Goal: Transaction & Acquisition: Purchase product/service

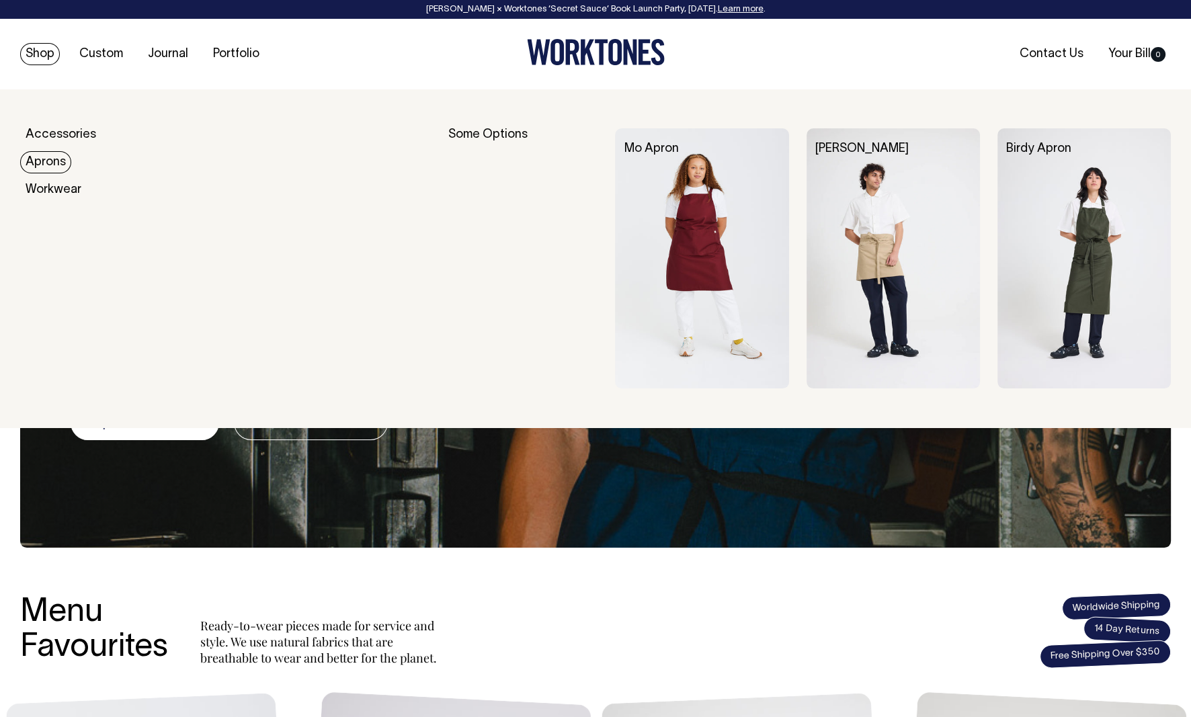
click at [51, 166] on link "Aprons" at bounding box center [45, 162] width 51 height 22
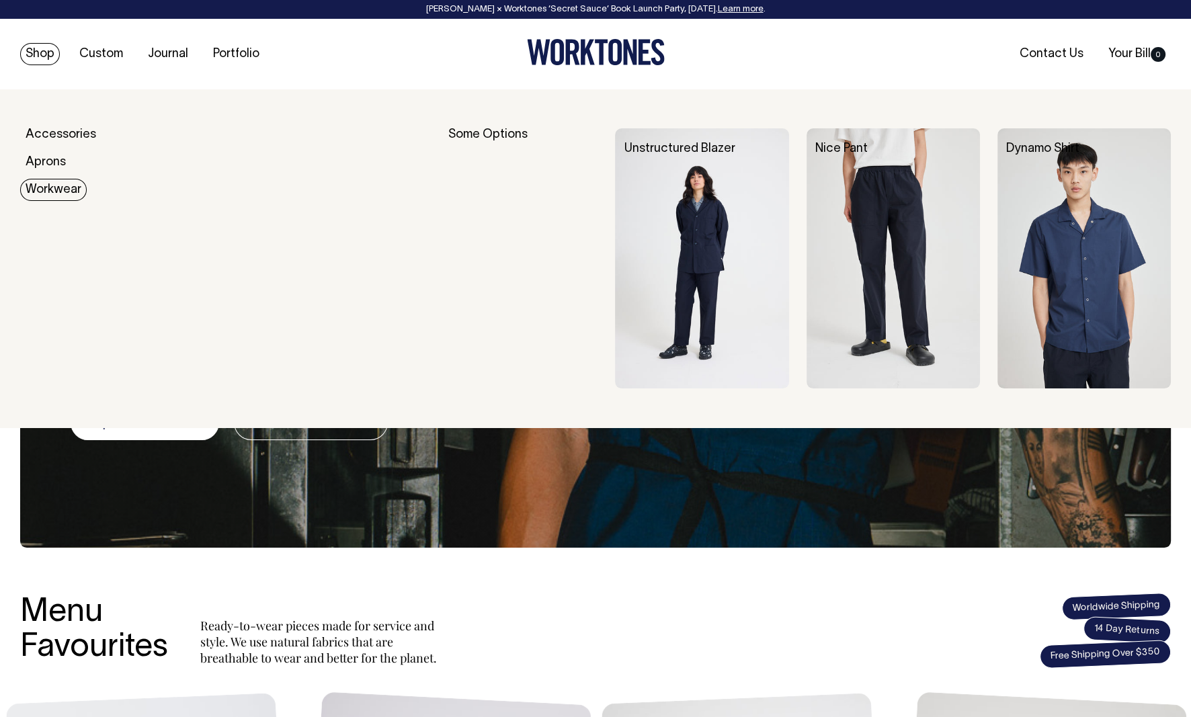
click at [58, 192] on link "Workwear" at bounding box center [53, 190] width 67 height 22
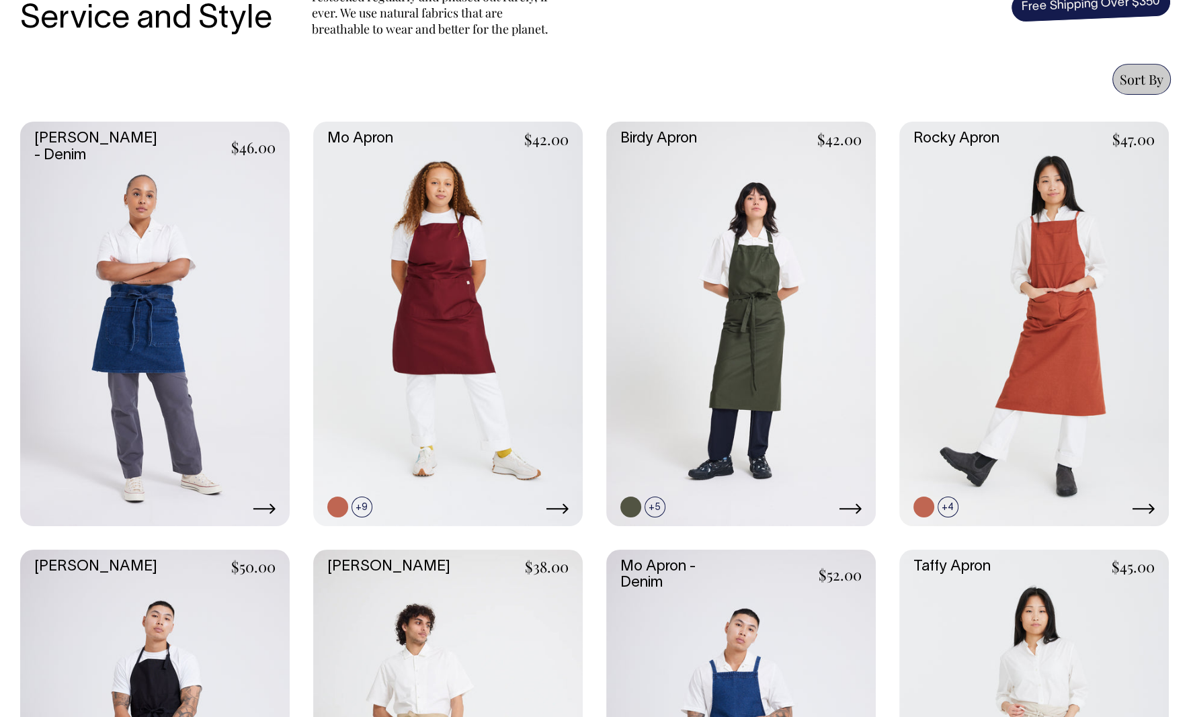
scroll to position [547, 0]
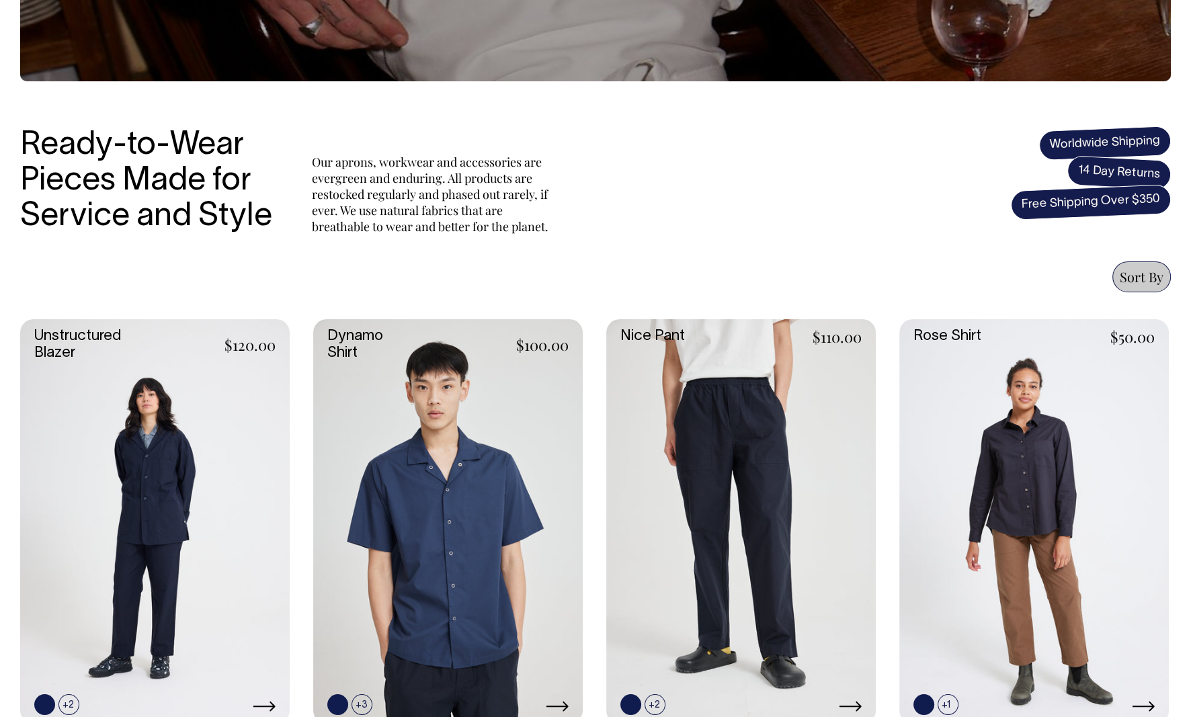
scroll to position [349, 0]
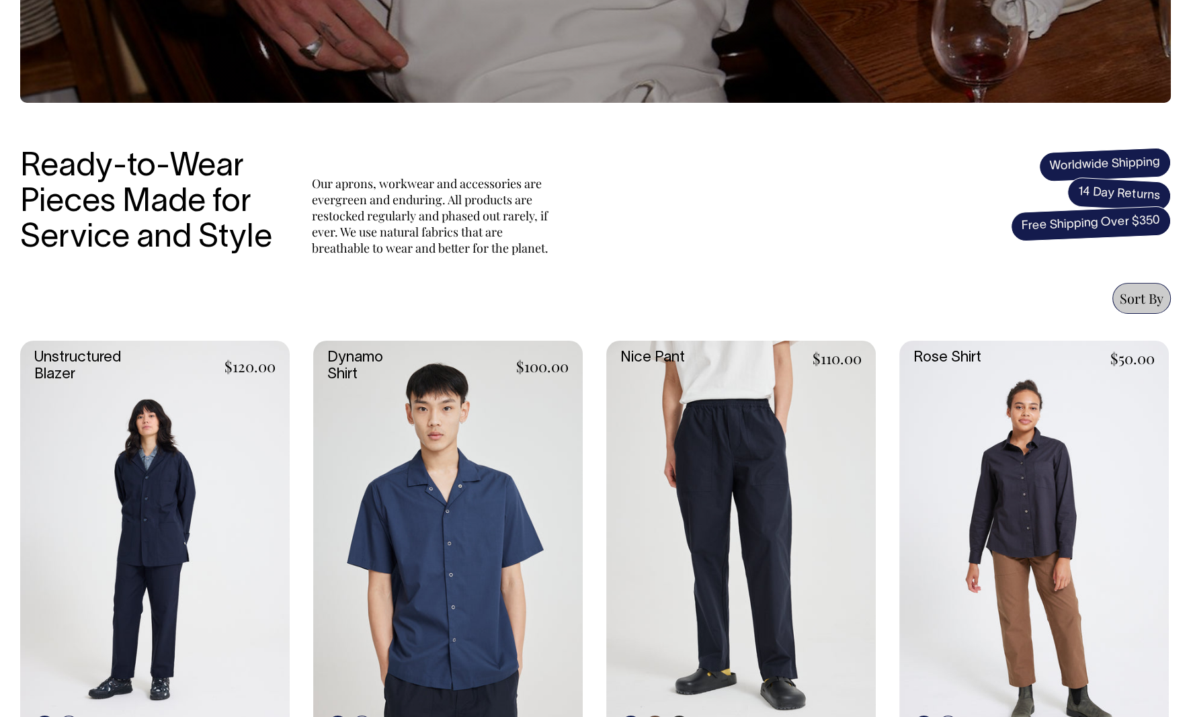
click at [721, 487] on link at bounding box center [741, 543] width 270 height 405
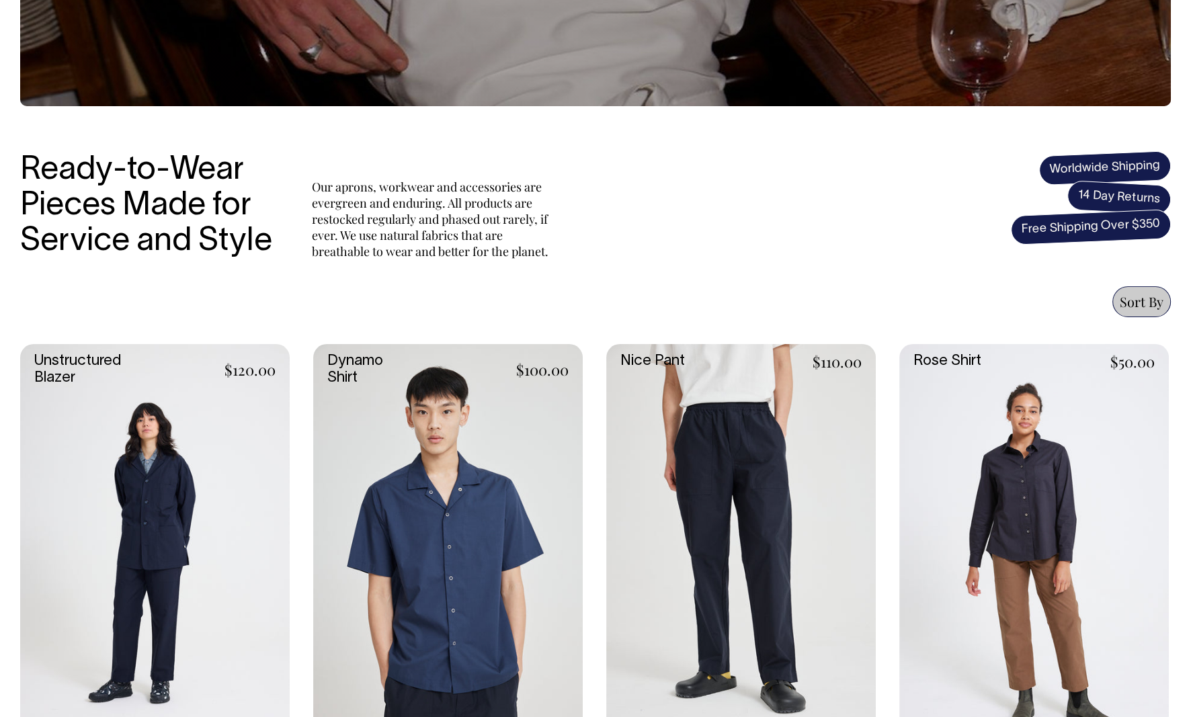
scroll to position [323, 0]
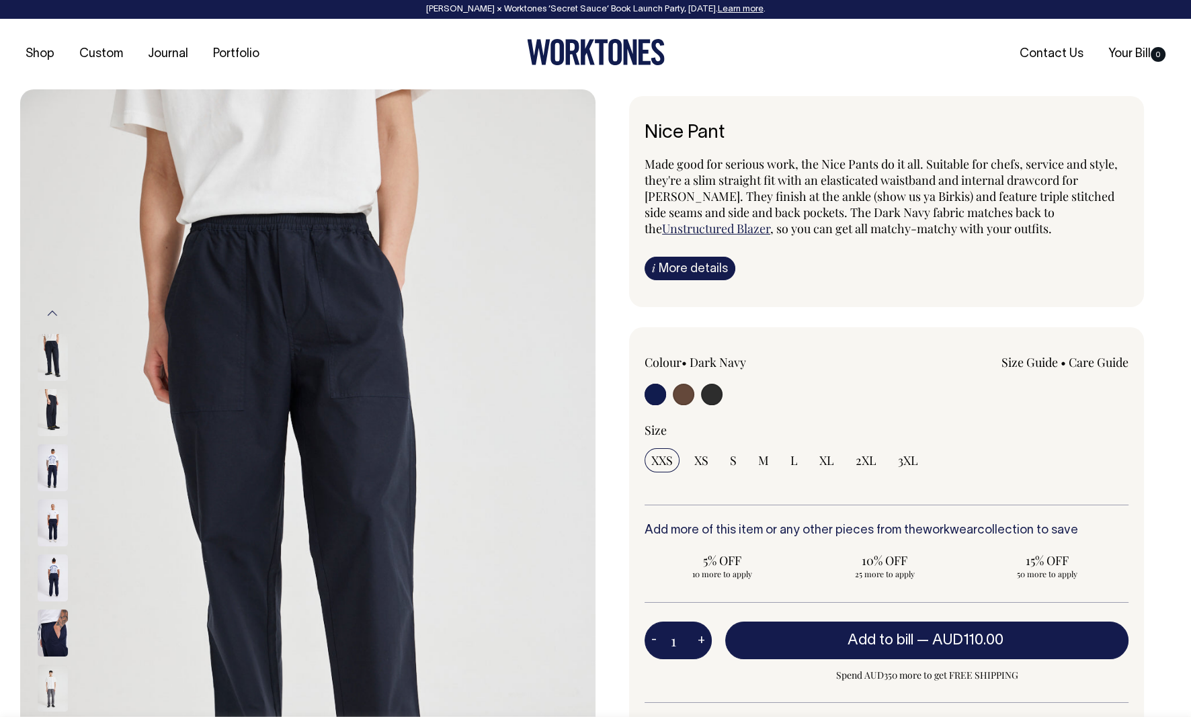
click at [684, 394] on input "radio" at bounding box center [684, 395] width 22 height 22
radio input "true"
radio input "false"
radio input "true"
select select "Chocolate"
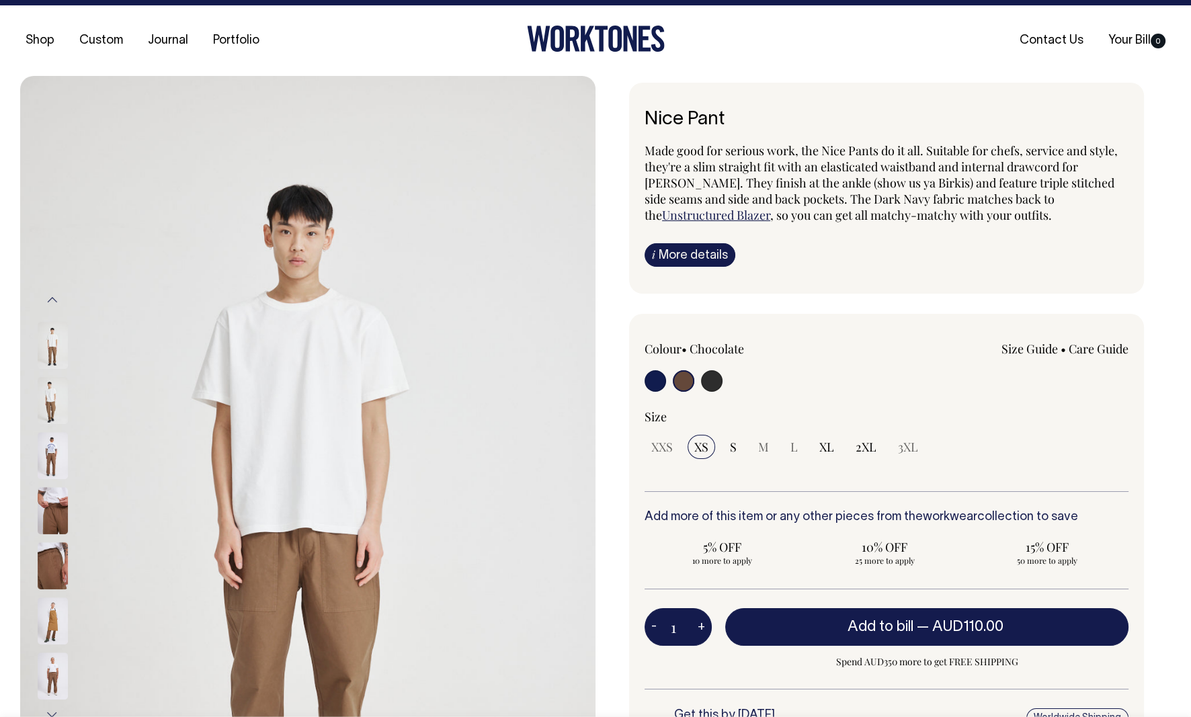
scroll to position [13, 0]
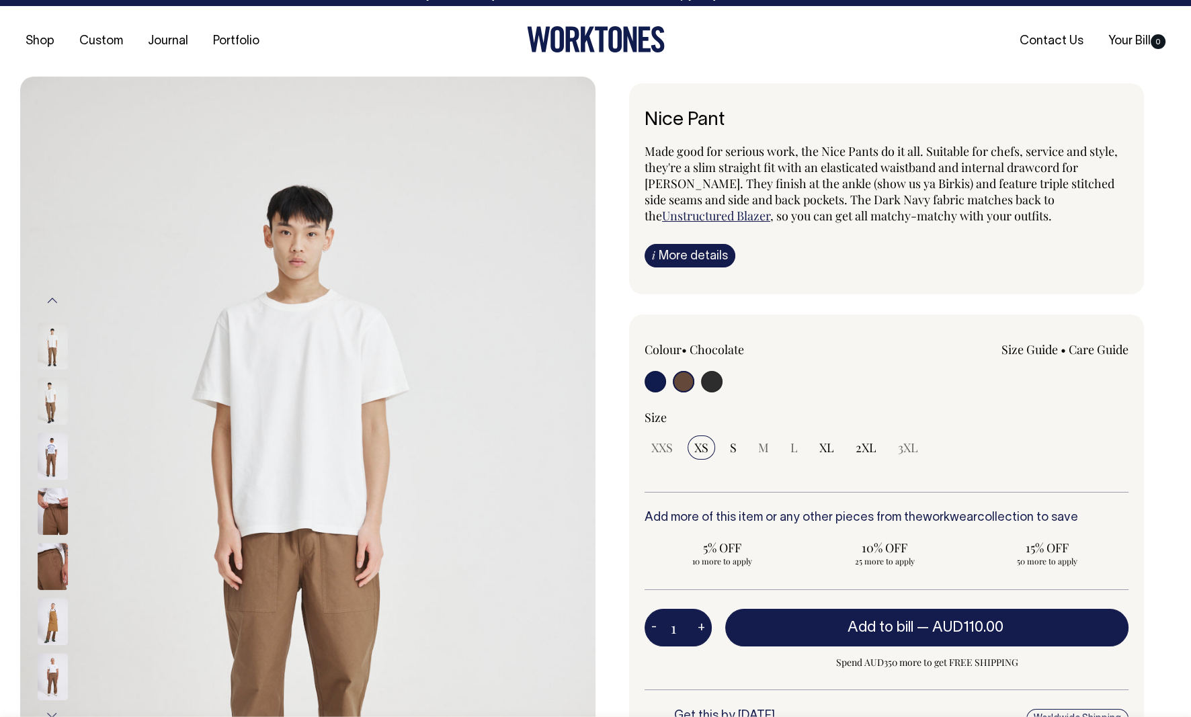
click at [721, 380] on div at bounding box center [742, 383] width 194 height 25
click at [713, 385] on input "radio" at bounding box center [712, 382] width 22 height 22
radio input "true"
select select "Charcoal"
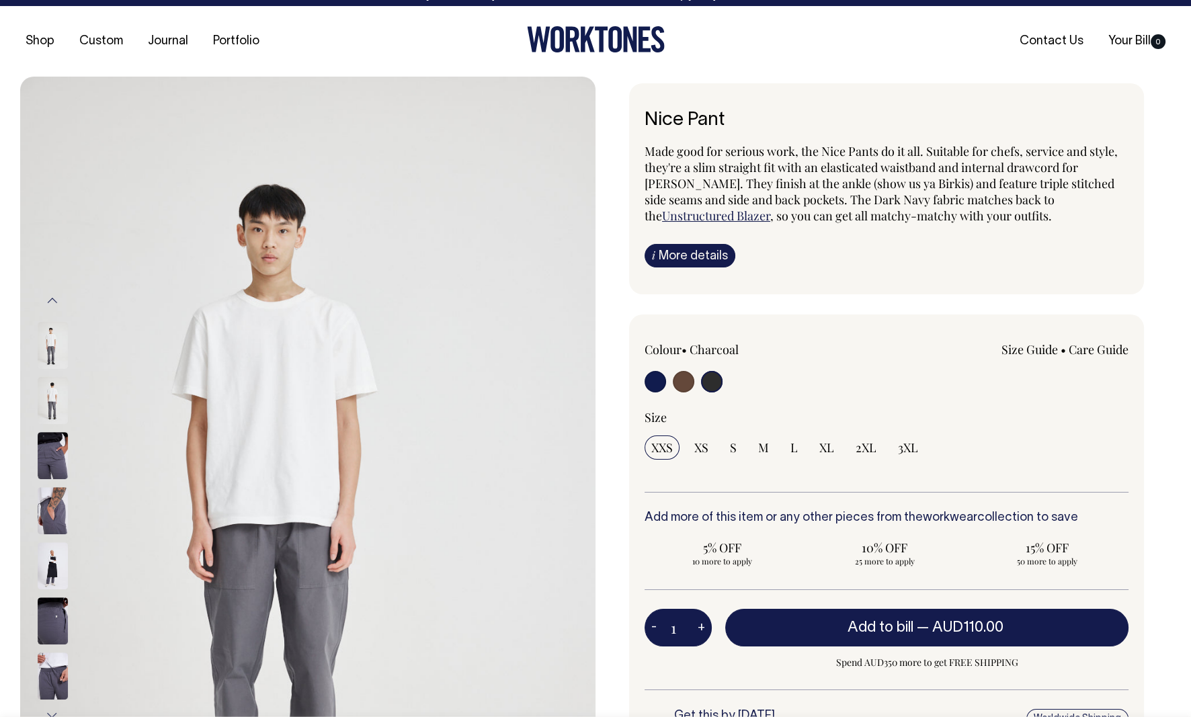
click at [54, 448] on img at bounding box center [53, 455] width 30 height 47
click at [64, 501] on img at bounding box center [53, 510] width 30 height 47
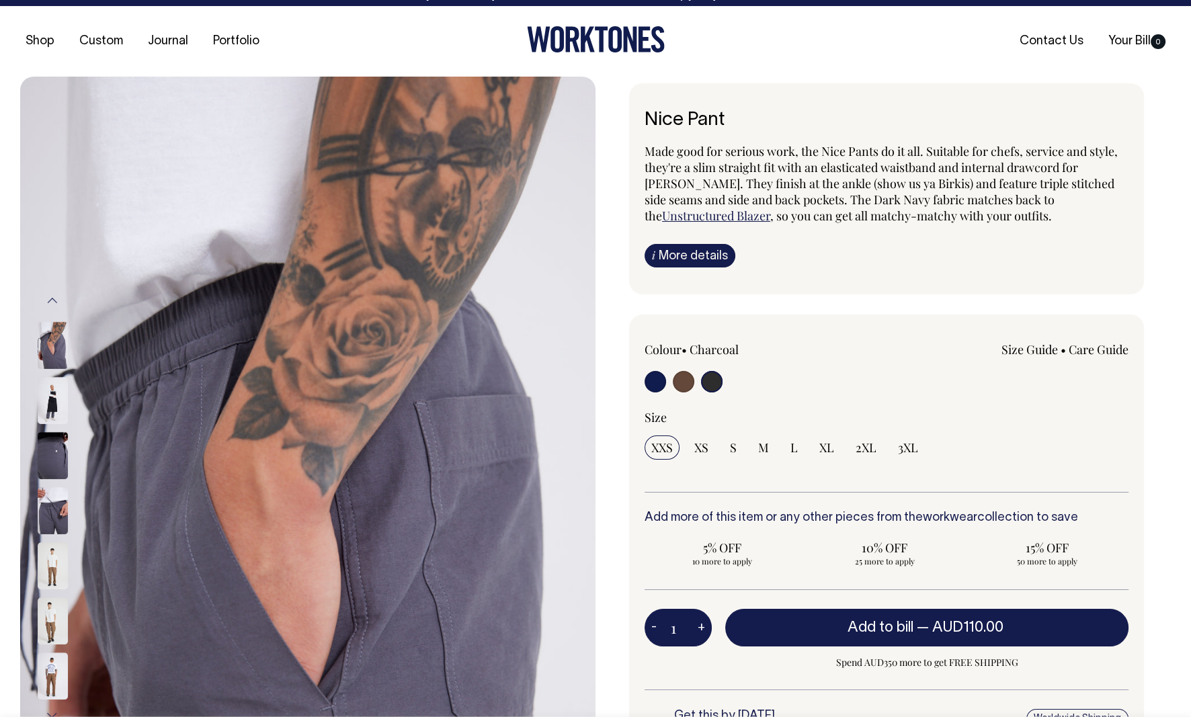
click at [53, 417] on img at bounding box center [53, 400] width 30 height 47
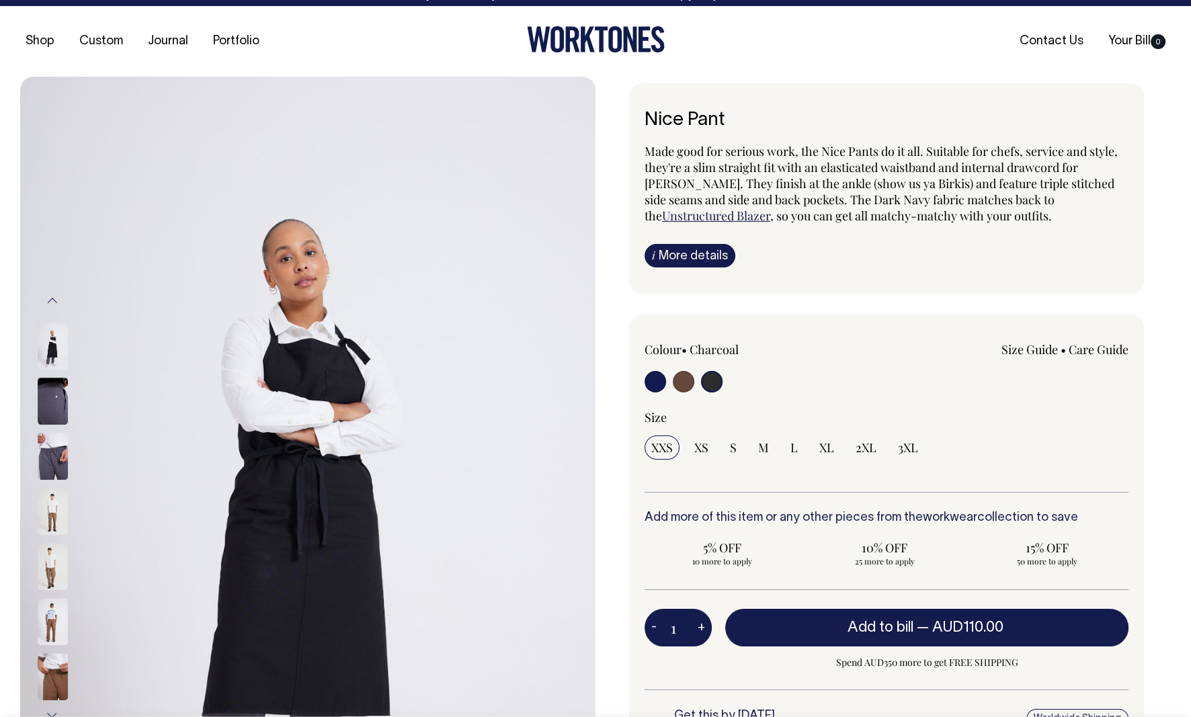
click at [54, 354] on img at bounding box center [53, 346] width 30 height 47
drag, startPoint x: 69, startPoint y: 405, endPoint x: 67, endPoint y: 415, distance: 10.9
click at [66, 405] on div at bounding box center [70, 401] width 67 height 55
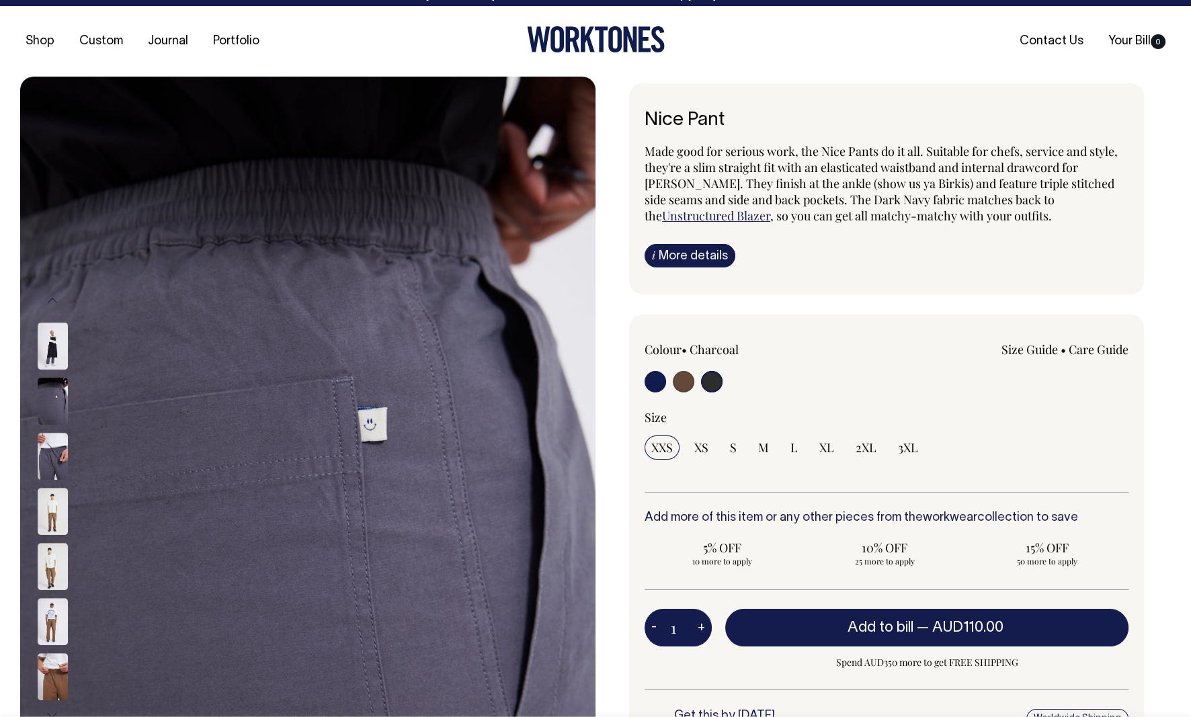
click at [61, 454] on img at bounding box center [53, 456] width 30 height 47
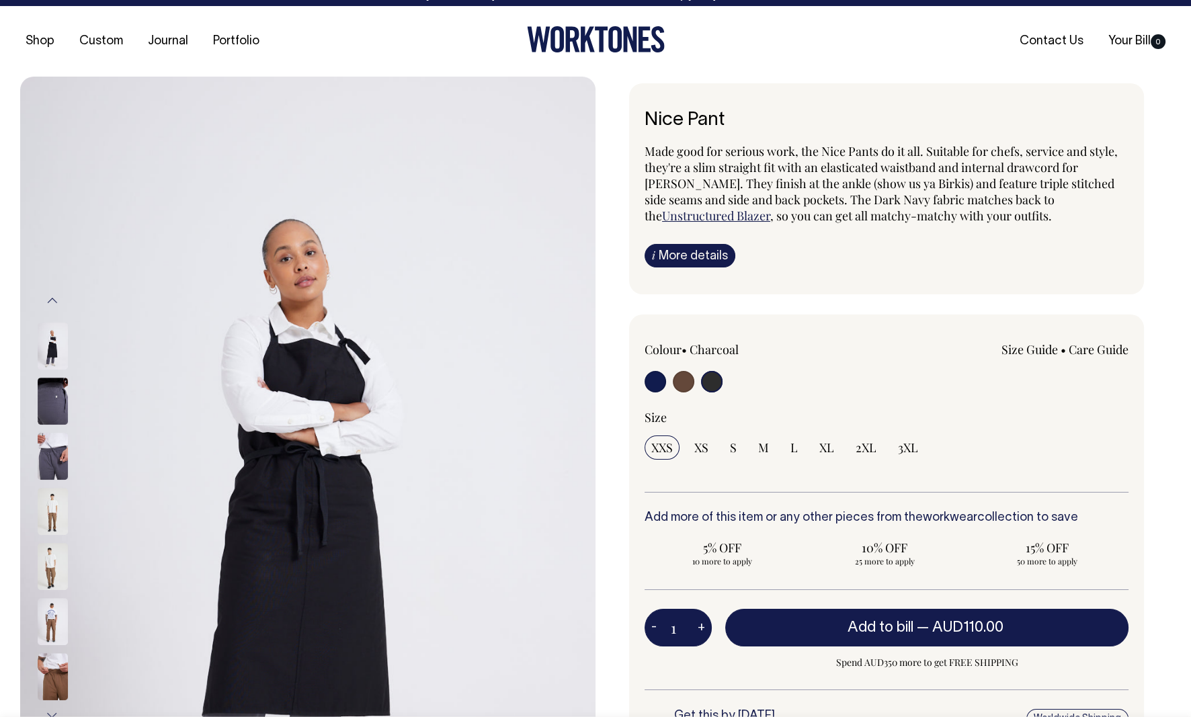
click at [65, 492] on img at bounding box center [53, 511] width 30 height 47
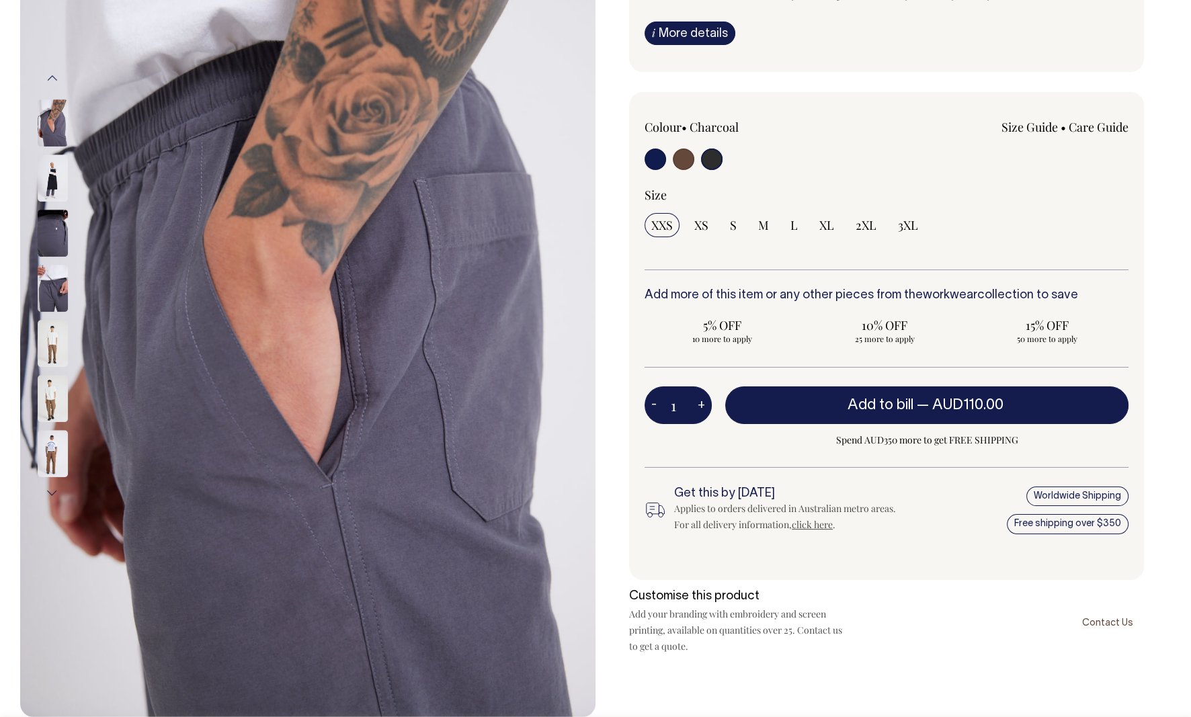
scroll to position [235, 0]
click at [50, 439] on img at bounding box center [53, 453] width 30 height 47
click at [52, 340] on img at bounding box center [53, 343] width 30 height 47
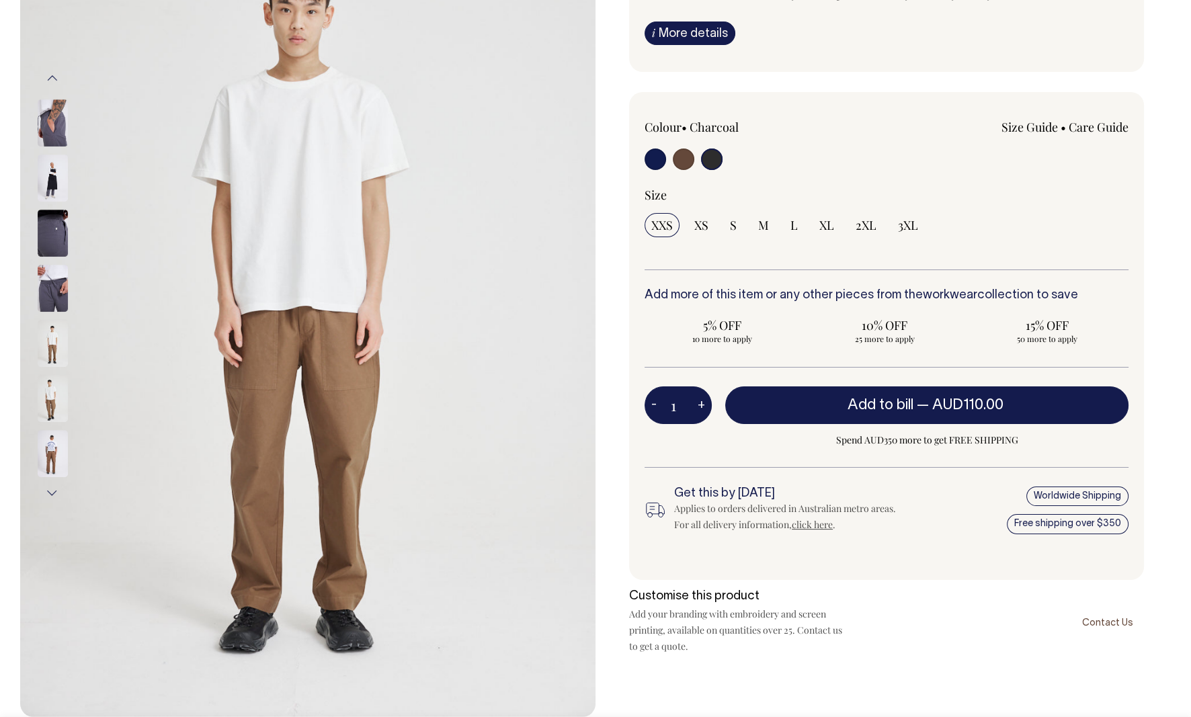
click at [56, 380] on img at bounding box center [53, 398] width 30 height 47
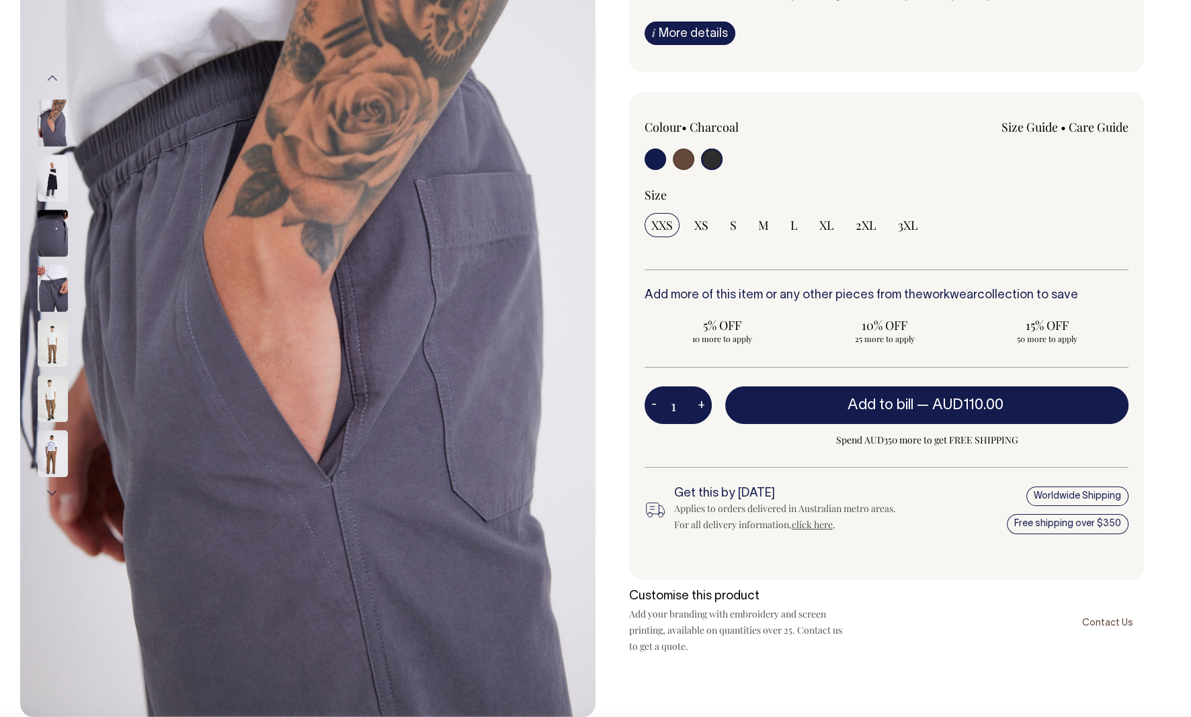
click at [61, 437] on img at bounding box center [53, 453] width 30 height 47
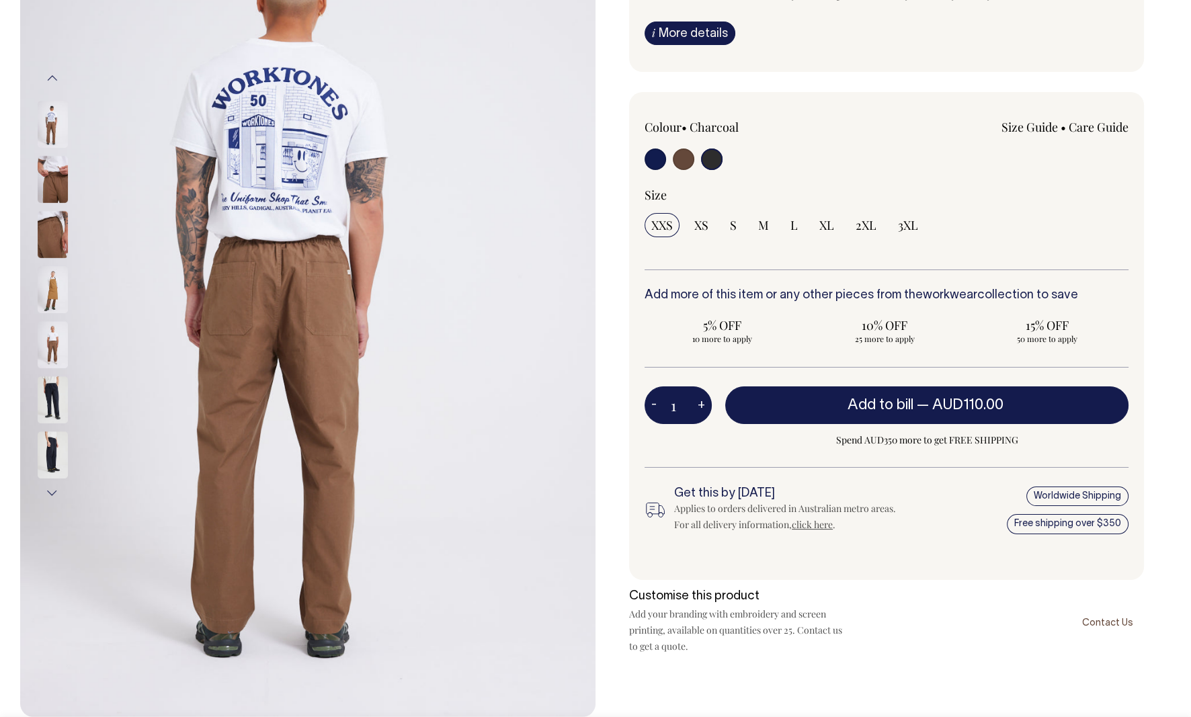
click at [46, 124] on img at bounding box center [53, 124] width 30 height 47
click at [52, 247] on img at bounding box center [53, 234] width 30 height 47
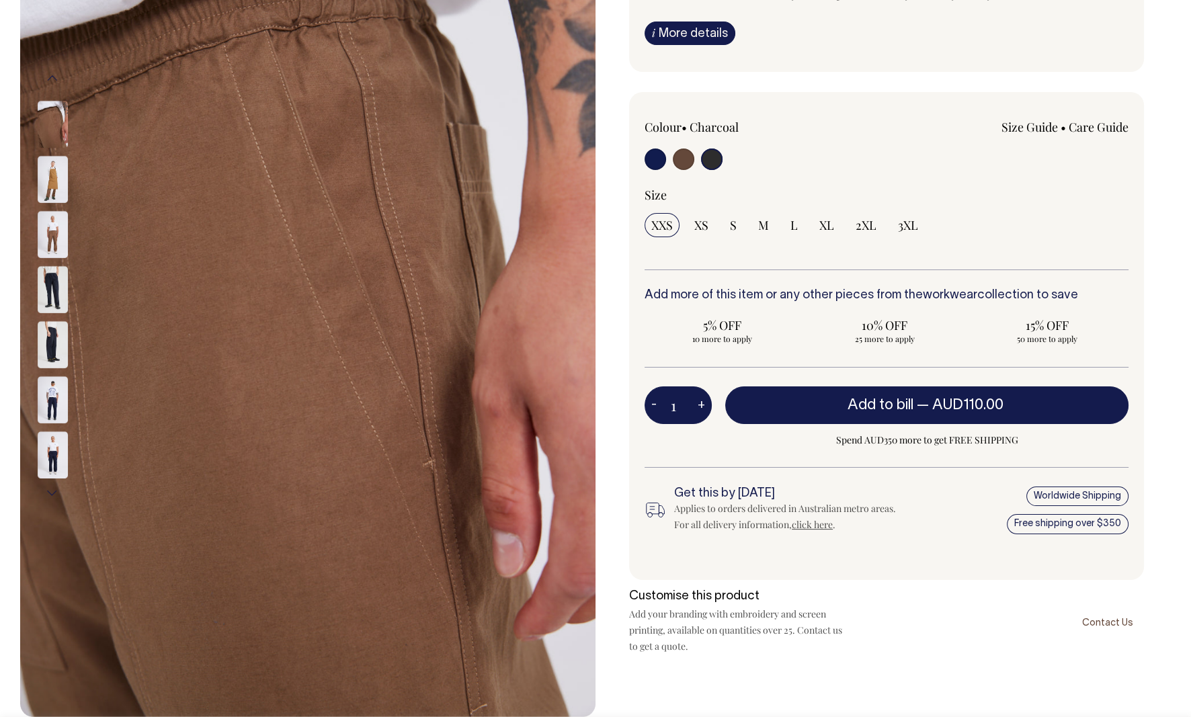
click at [53, 317] on div at bounding box center [70, 344] width 67 height 55
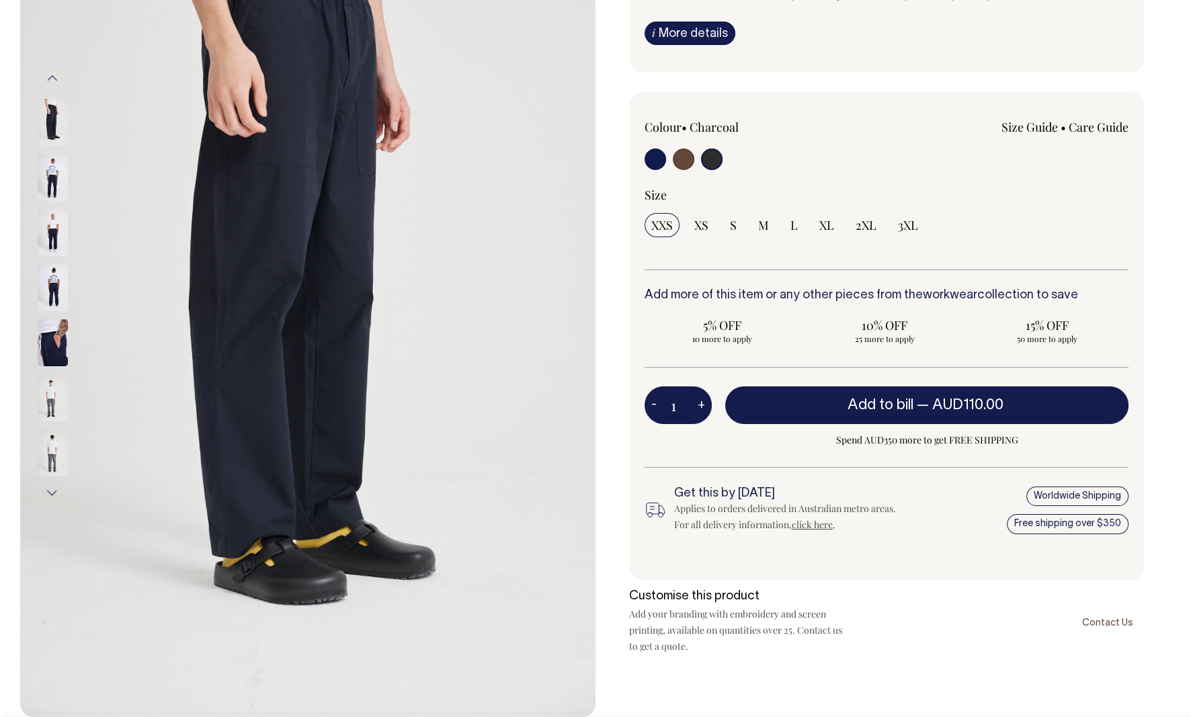
click at [52, 389] on img at bounding box center [53, 397] width 30 height 47
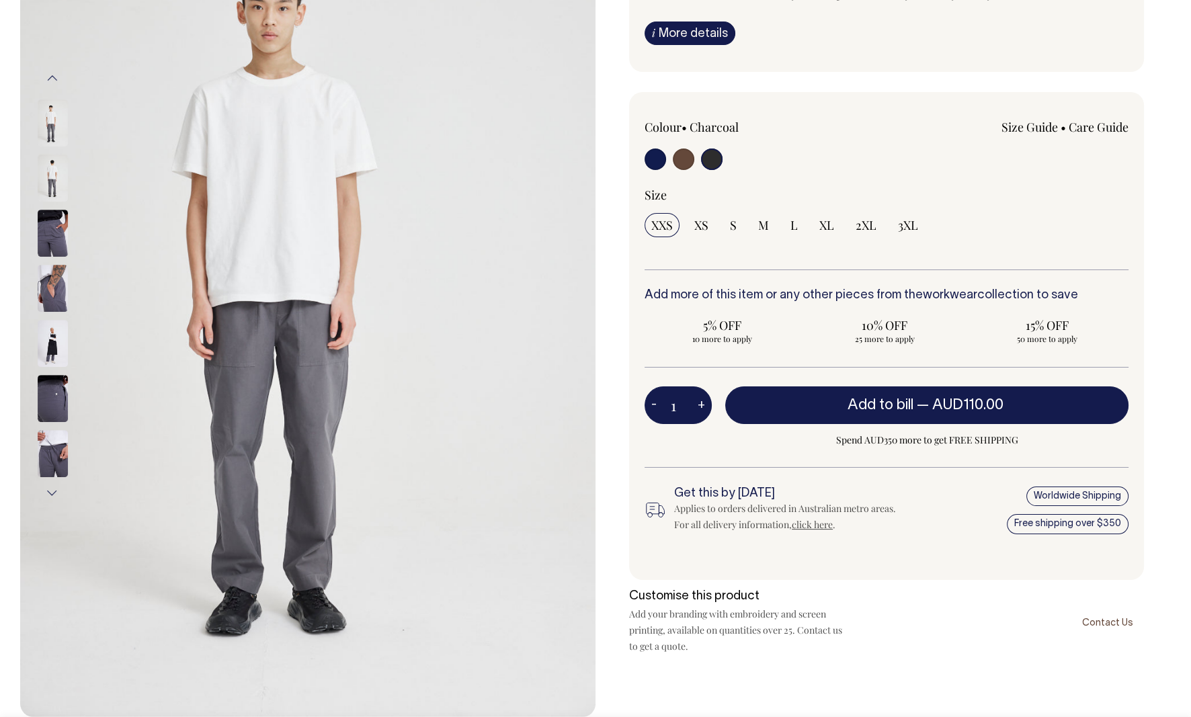
click at [47, 452] on img at bounding box center [53, 453] width 30 height 47
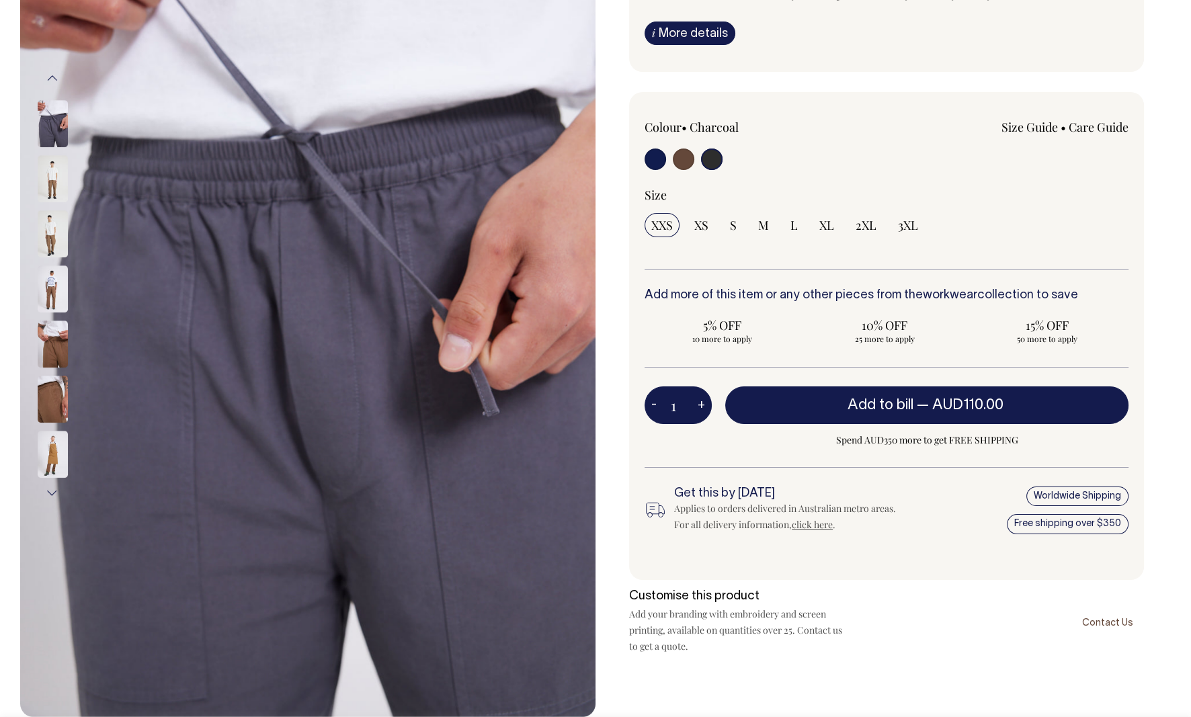
click at [49, 436] on img at bounding box center [53, 454] width 30 height 47
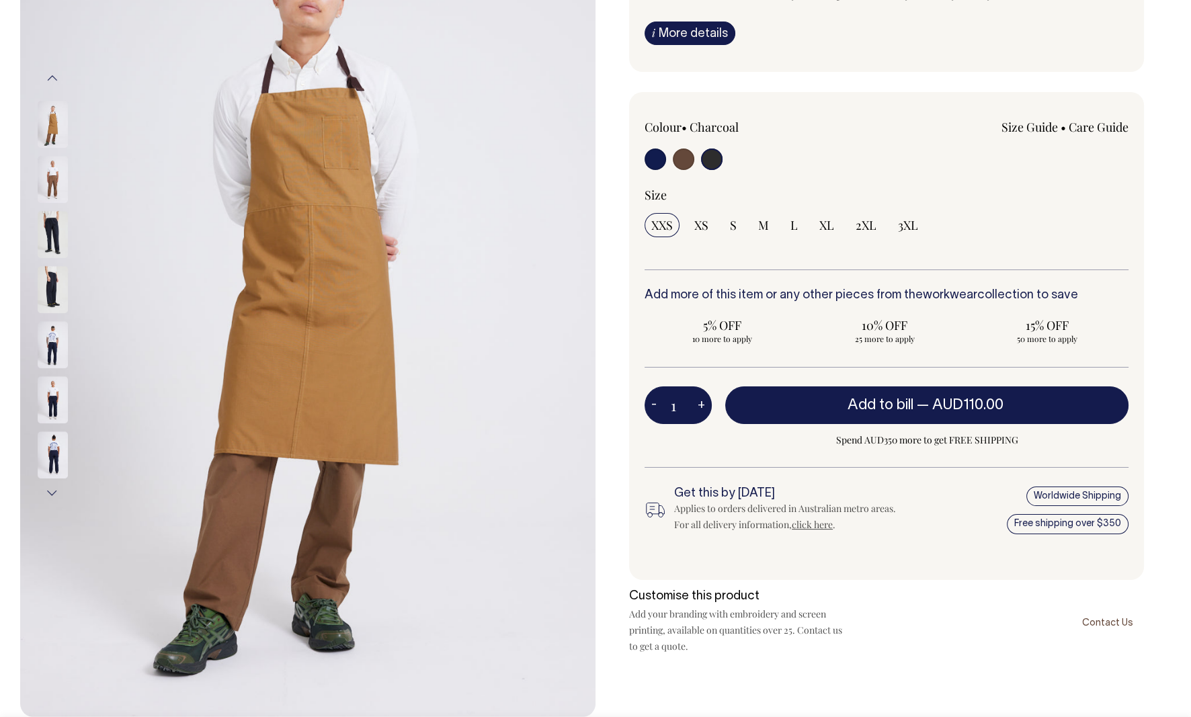
click at [50, 493] on button "Next" at bounding box center [52, 493] width 20 height 30
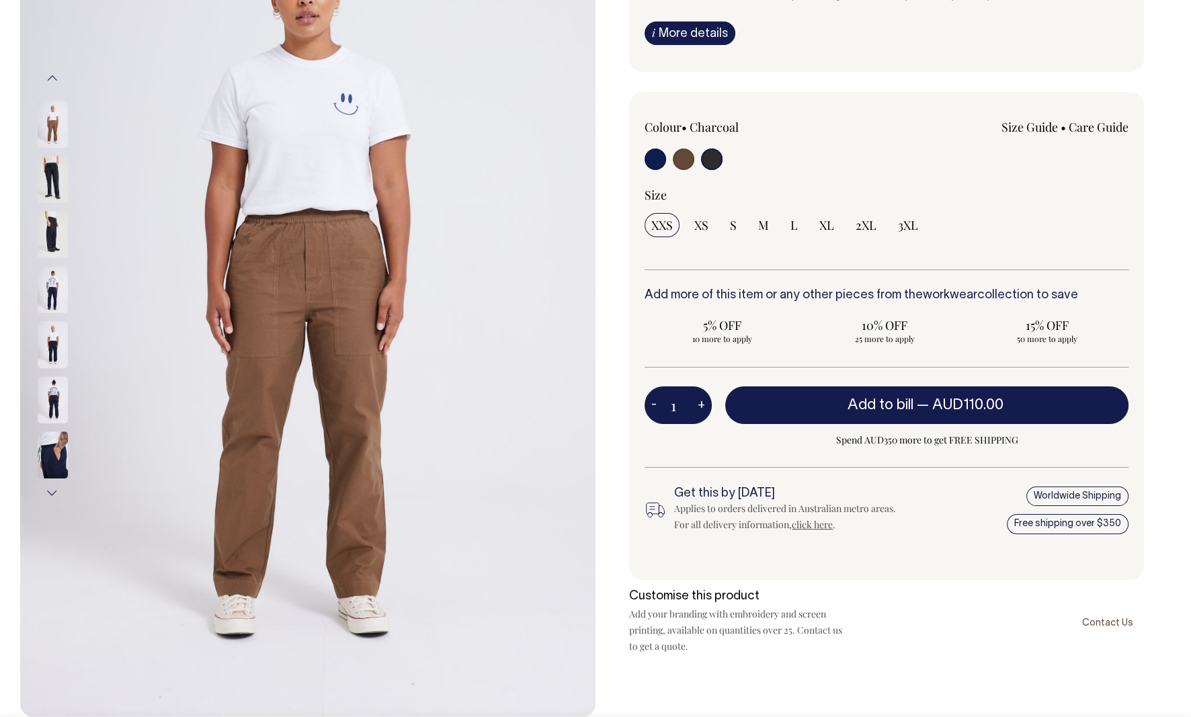
click at [52, 452] on img at bounding box center [53, 455] width 30 height 47
click at [47, 167] on img at bounding box center [53, 180] width 30 height 47
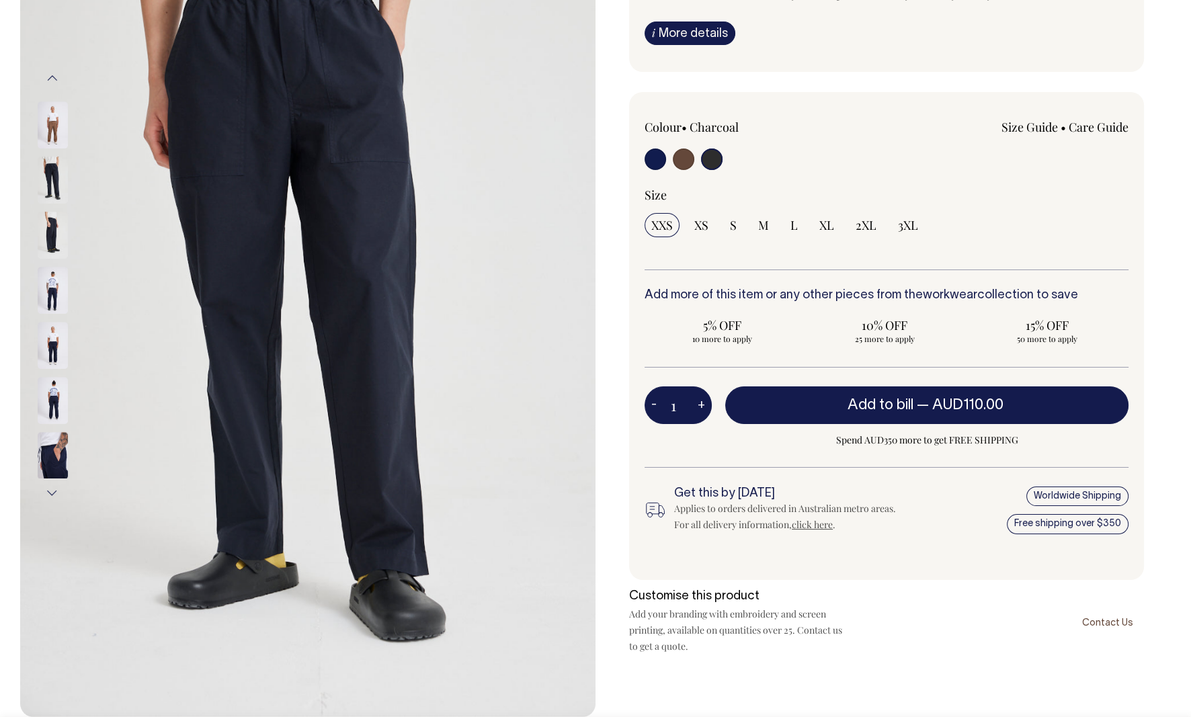
click at [50, 123] on img at bounding box center [53, 125] width 30 height 47
